Goal: Task Accomplishment & Management: Use online tool/utility

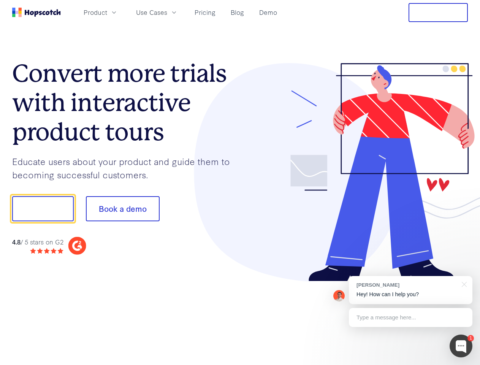
click at [240, 182] on div at bounding box center [354, 172] width 228 height 219
click at [107, 12] on span "Product" at bounding box center [96, 13] width 24 height 10
click at [167, 12] on span "Use Cases" at bounding box center [151, 13] width 31 height 10
click at [438, 13] on button "Free Trial" at bounding box center [438, 12] width 59 height 19
click at [43, 209] on button "Show me!" at bounding box center [43, 208] width 62 height 25
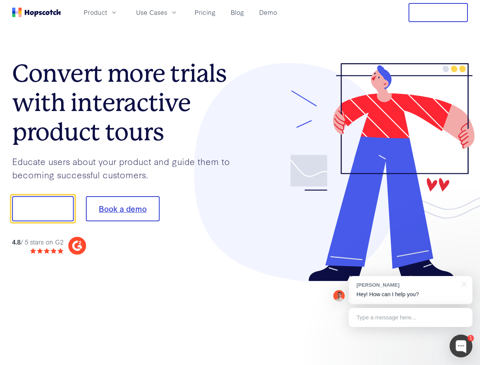
click at [122, 209] on button "Book a demo" at bounding box center [123, 208] width 74 height 25
click at [461, 346] on div at bounding box center [461, 345] width 23 height 23
click at [411, 290] on div "[PERSON_NAME] Hey! How can I help you?" at bounding box center [411, 290] width 124 height 28
click at [463, 284] on div at bounding box center [401, 208] width 143 height 254
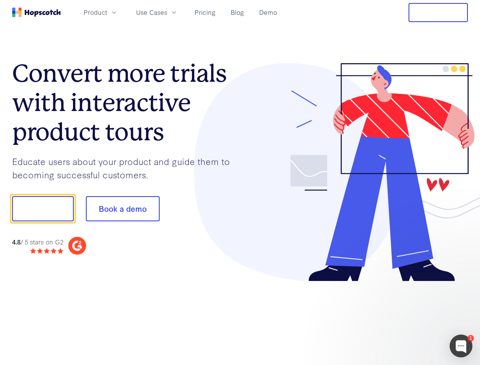
click at [411, 317] on div at bounding box center [401, 259] width 143 height 152
